Goal: Information Seeking & Learning: Understand process/instructions

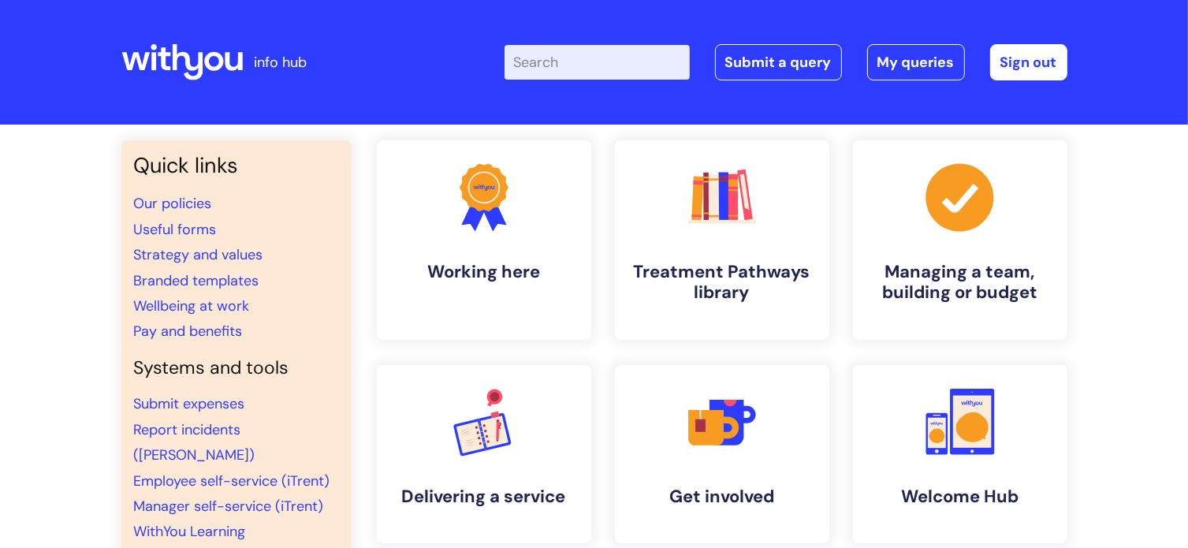
click at [553, 65] on input "Enter your search term here..." at bounding box center [597, 62] width 185 height 35
type input "expenses"
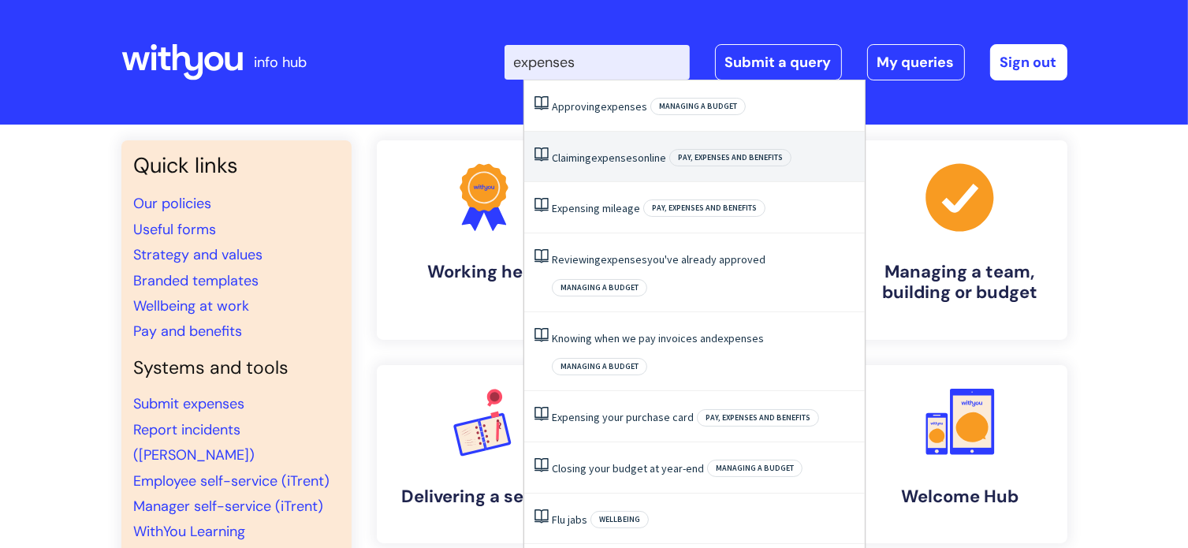
click at [587, 151] on link "Claiming expenses online" at bounding box center [609, 158] width 114 height 14
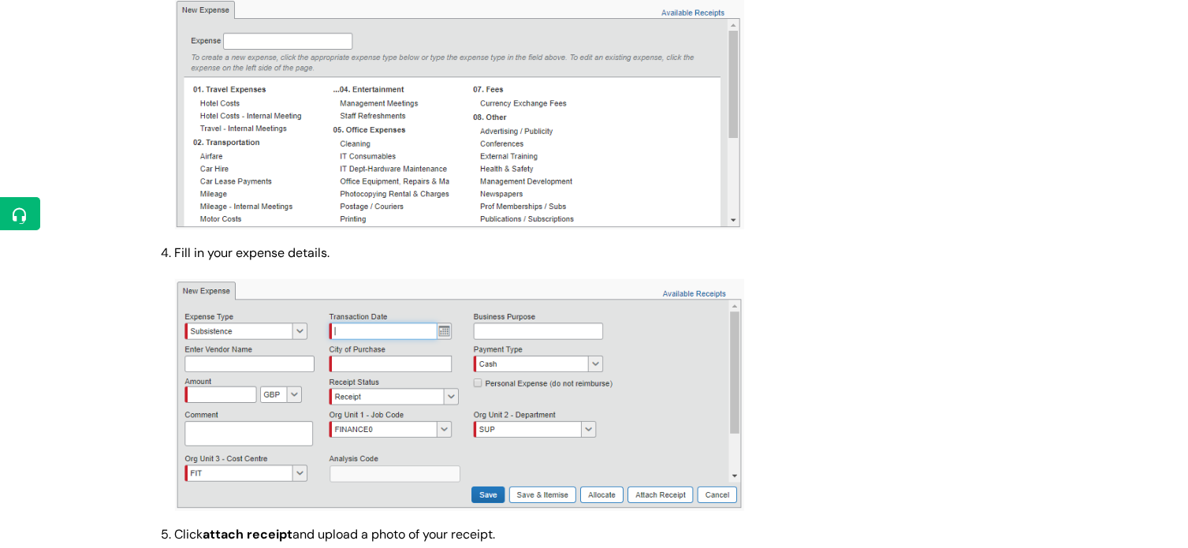
scroll to position [1656, 0]
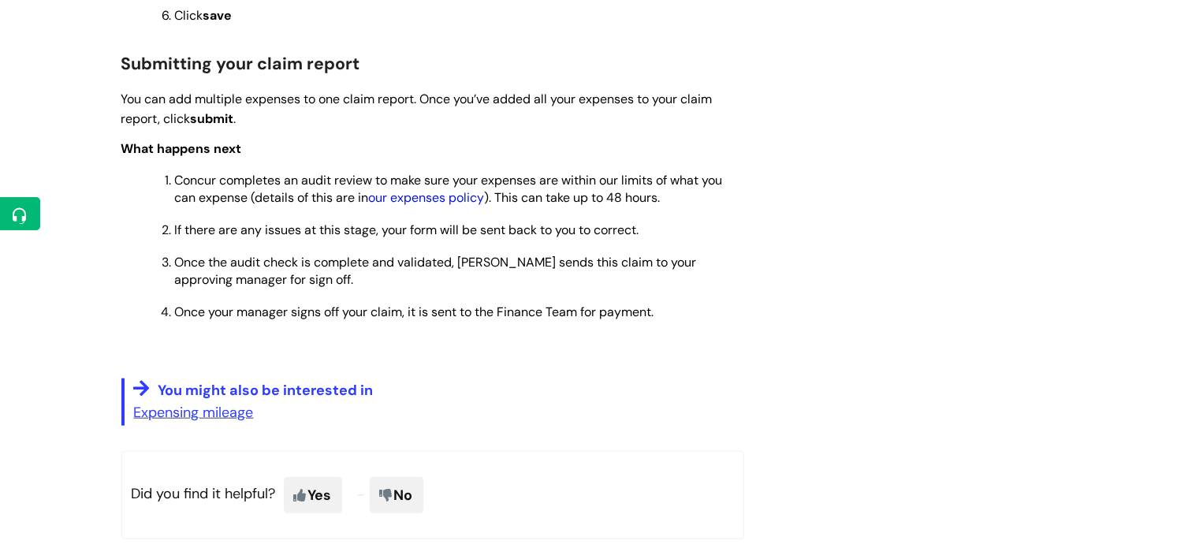
click at [441, 206] on link "our expenses policy" at bounding box center [427, 197] width 116 height 17
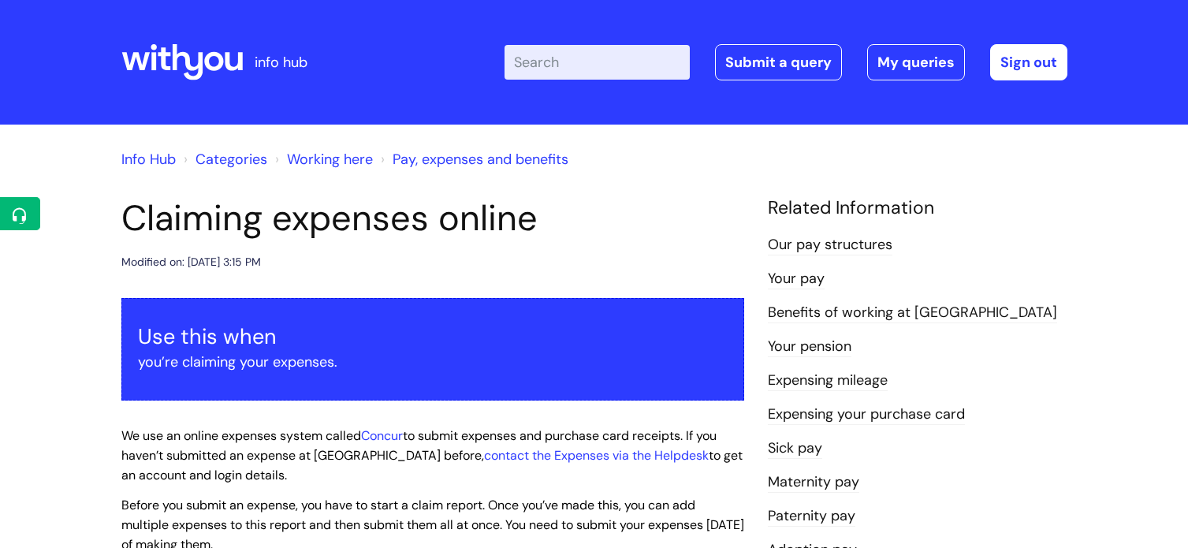
scroll to position [1656, 0]
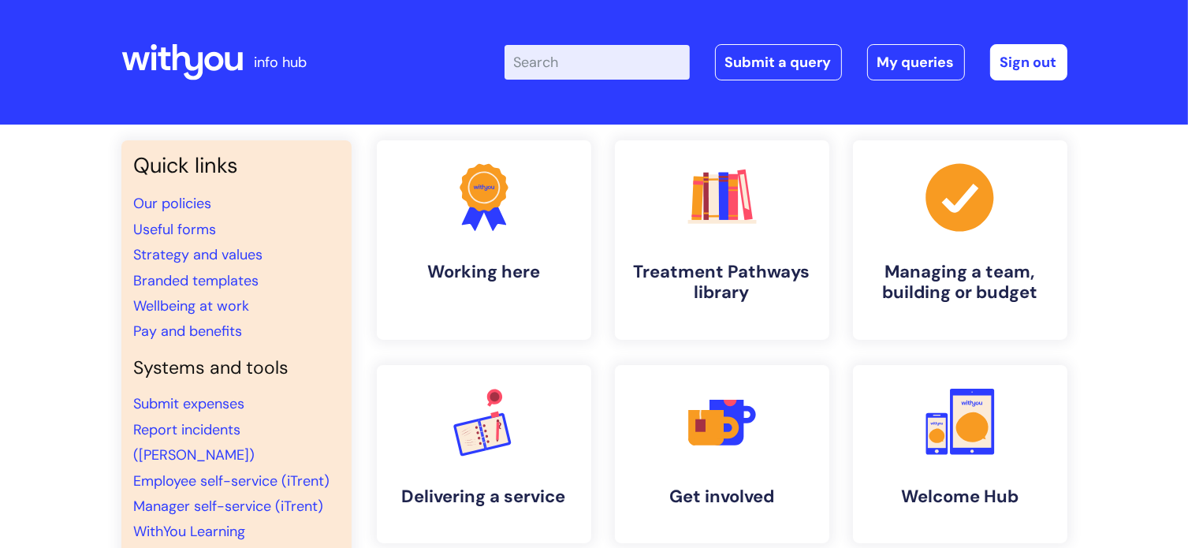
scroll to position [237, 0]
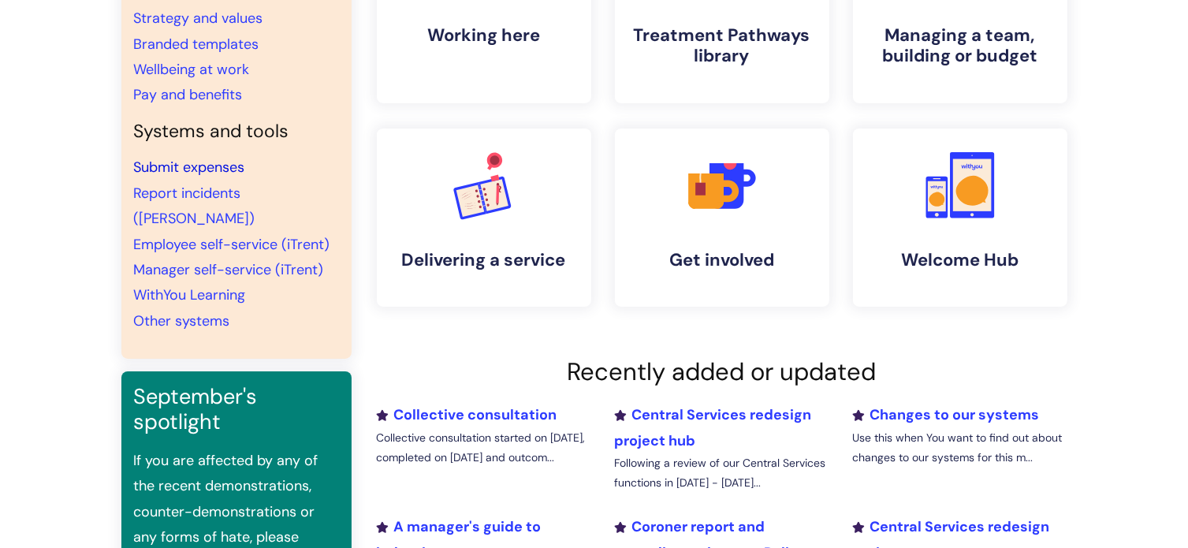
click at [193, 170] on link "Submit expenses" at bounding box center [189, 167] width 111 height 19
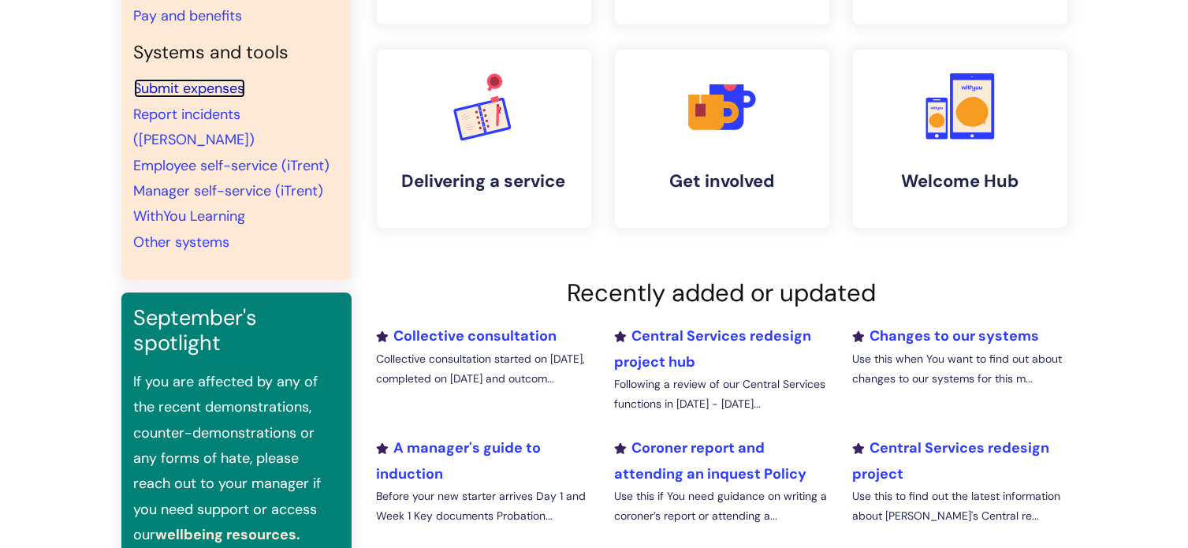
scroll to position [0, 0]
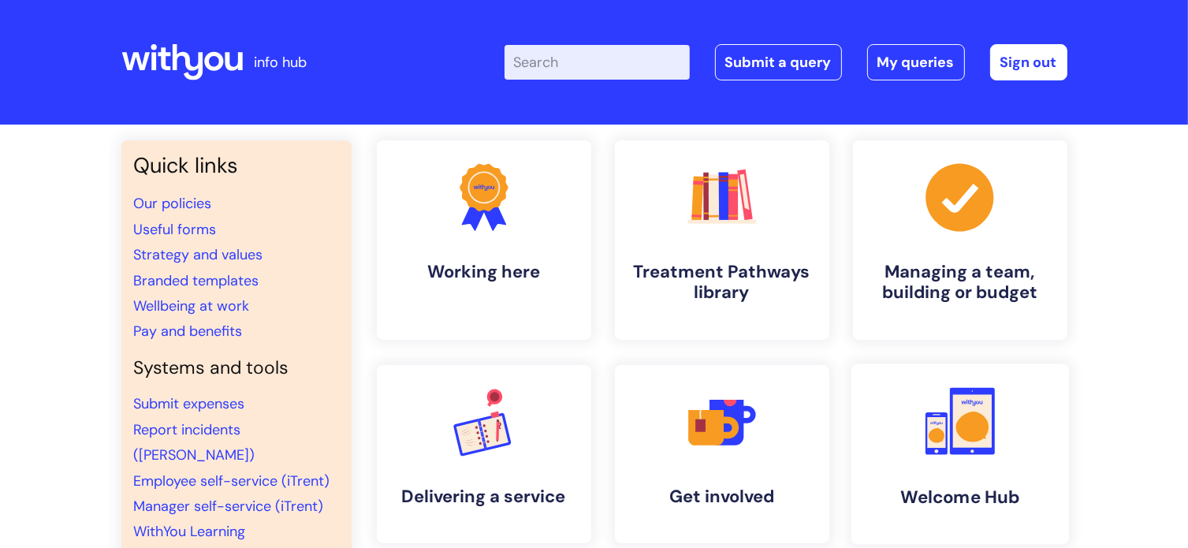
click at [971, 431] on icon at bounding box center [972, 427] width 33 height 30
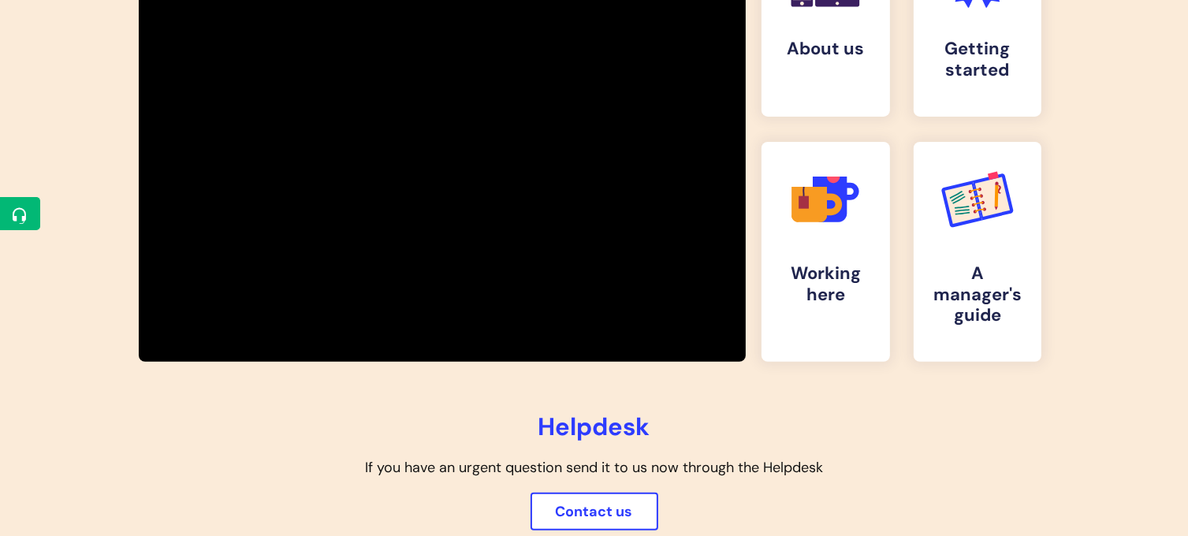
scroll to position [237, 0]
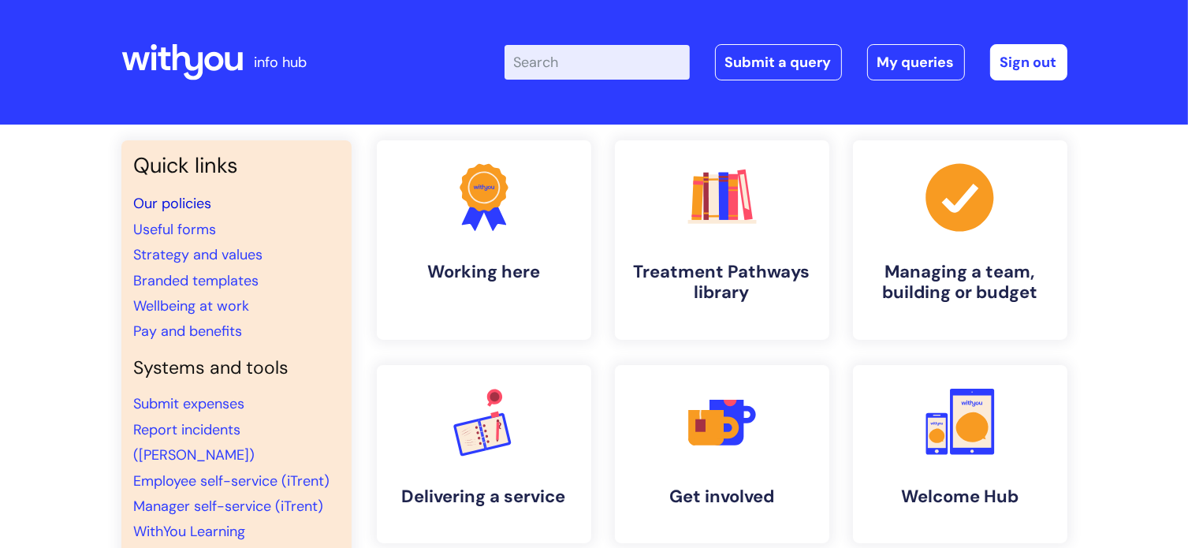
click at [177, 201] on link "Our policies" at bounding box center [173, 203] width 78 height 19
